Goal: Ask a question

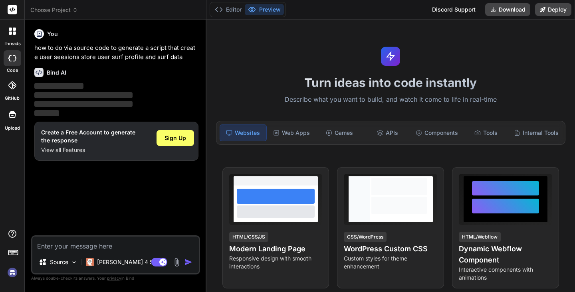
type textarea "x"
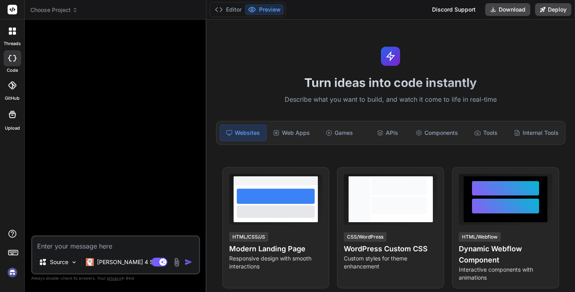
type textarea "x"
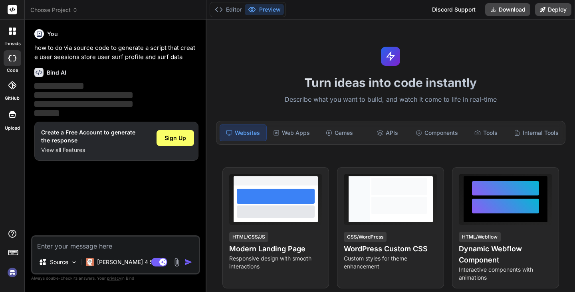
type textarea "x"
click at [301, 133] on div "Web Apps" at bounding box center [291, 133] width 46 height 17
